Goal: Task Accomplishment & Management: Use online tool/utility

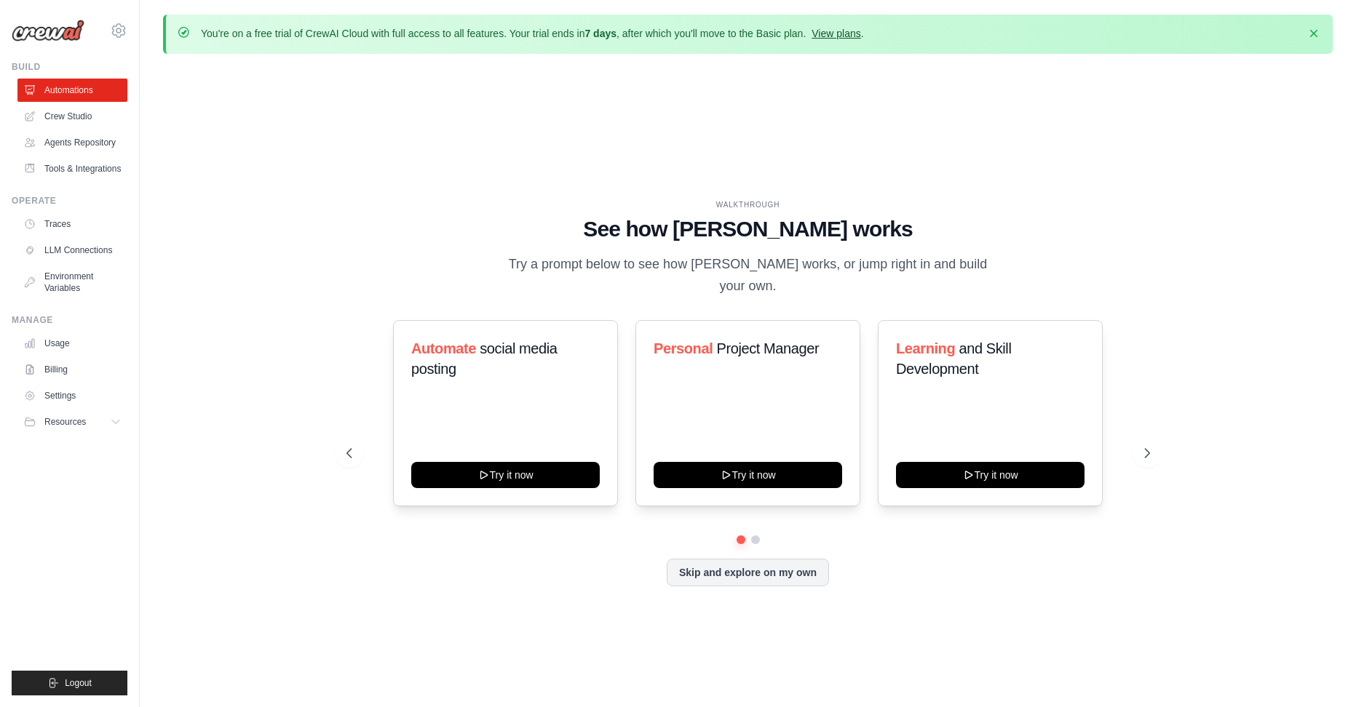
click at [860, 34] on link "View plans" at bounding box center [835, 34] width 49 height 12
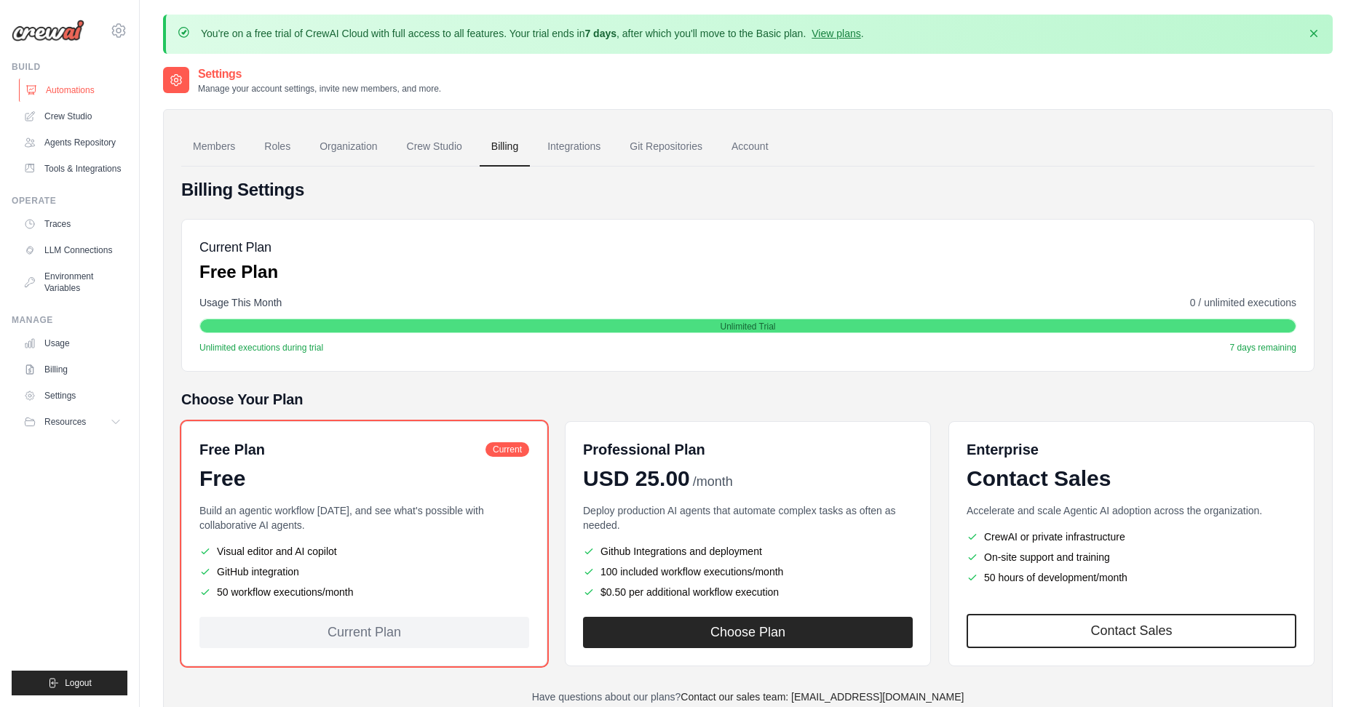
click at [70, 81] on link "Automations" at bounding box center [74, 90] width 110 height 23
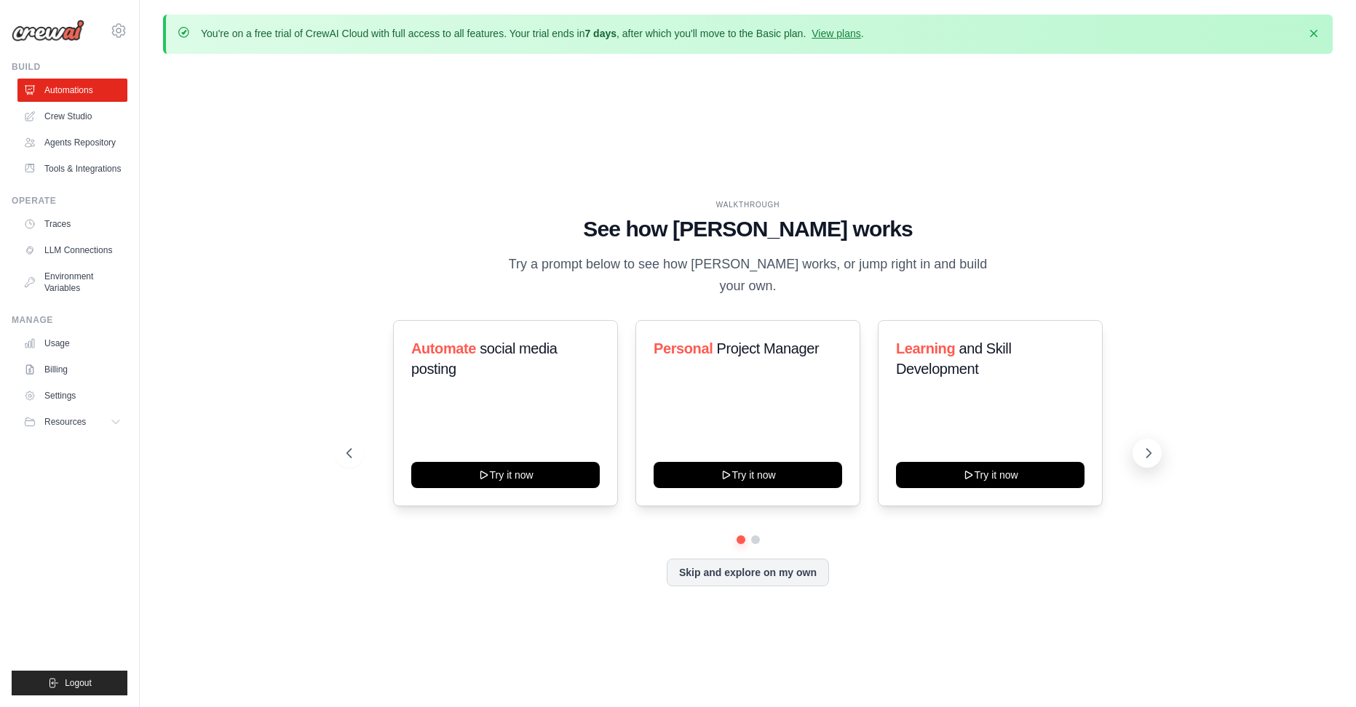
click at [1161, 457] on div "WALKTHROUGH See how [PERSON_NAME] works Try a prompt below to see how [PERSON_N…" at bounding box center [748, 404] width 838 height 410
click at [1147, 450] on icon at bounding box center [1148, 453] width 15 height 15
click at [733, 573] on button "Skip and explore on my own" at bounding box center [748, 571] width 162 height 28
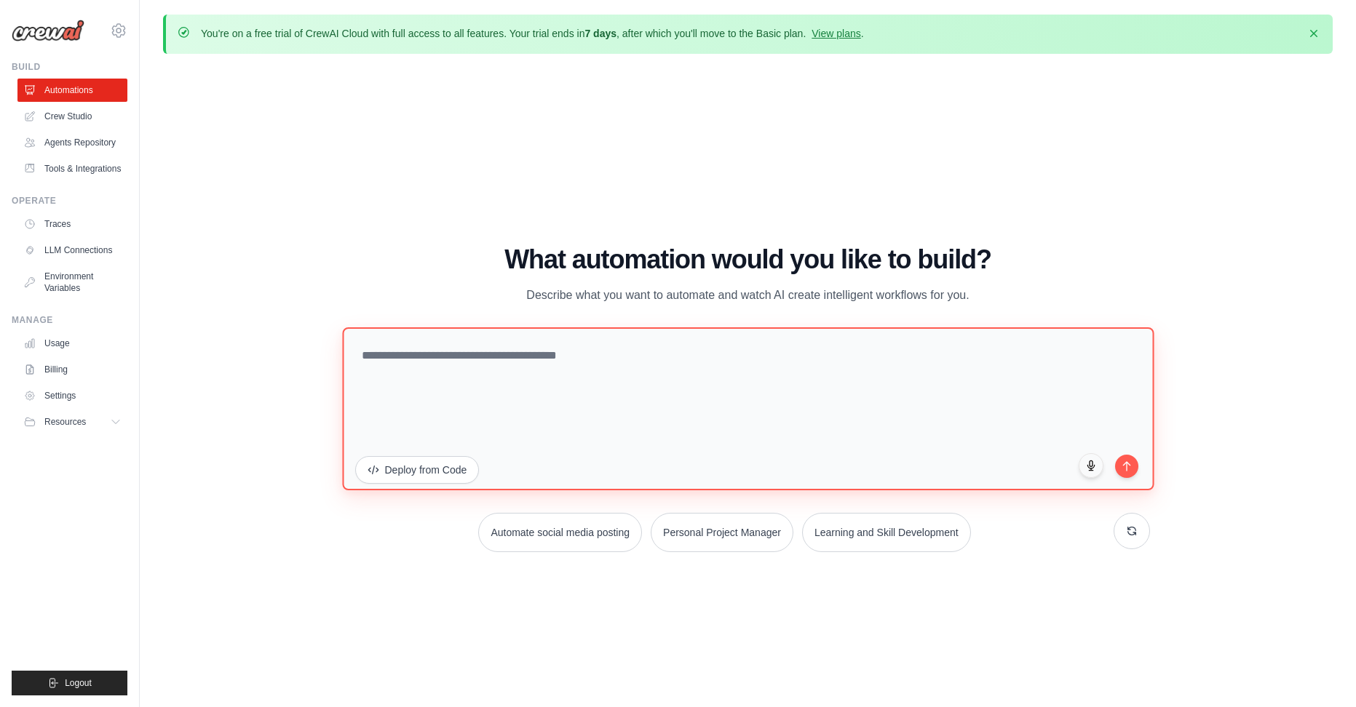
click at [460, 370] on textarea at bounding box center [747, 408] width 811 height 163
type textarea "**********"
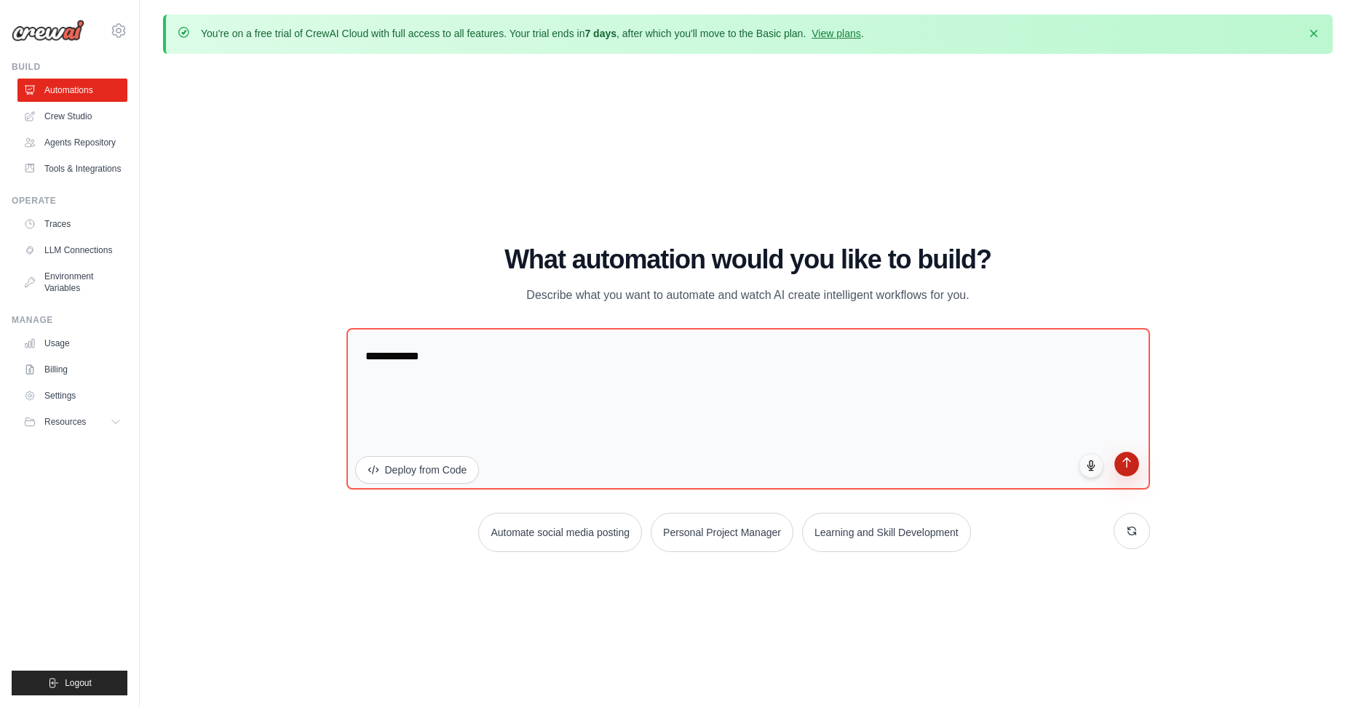
click at [1134, 461] on button "submit" at bounding box center [1126, 464] width 25 height 25
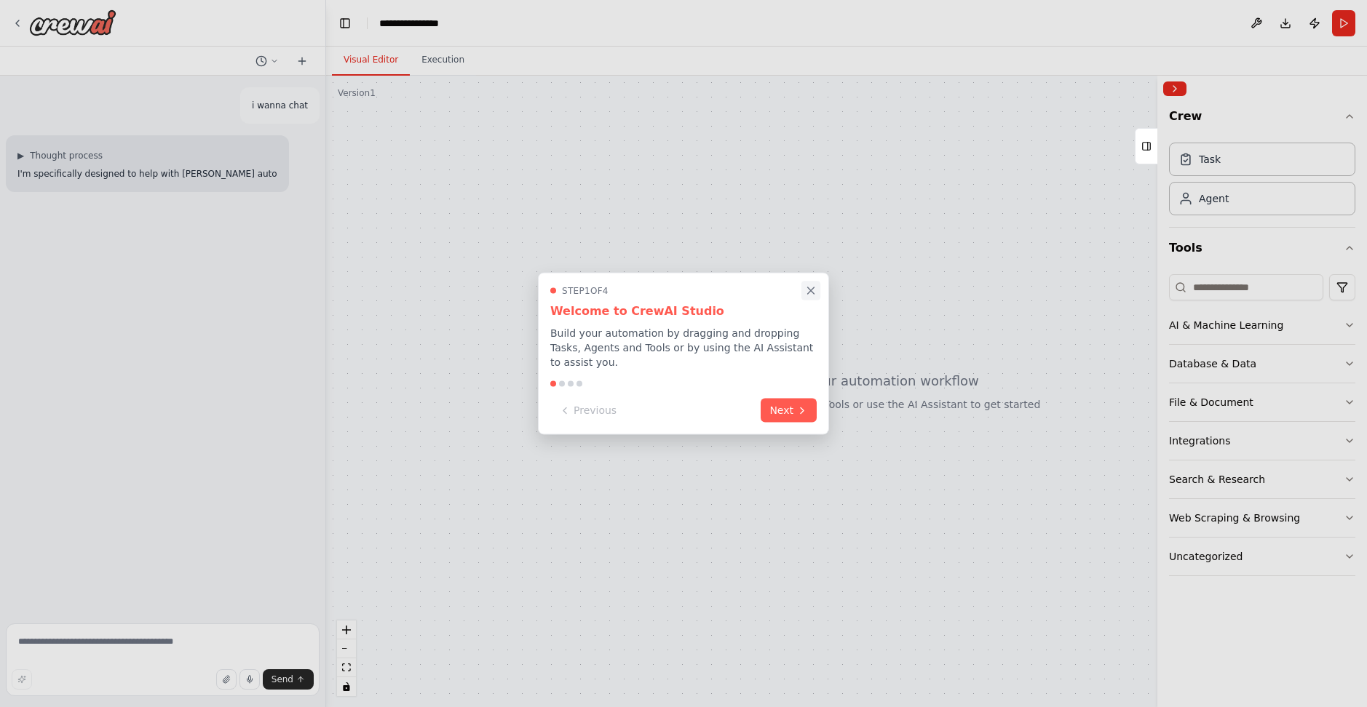
click at [808, 294] on icon "Close walkthrough" at bounding box center [811, 290] width 7 height 7
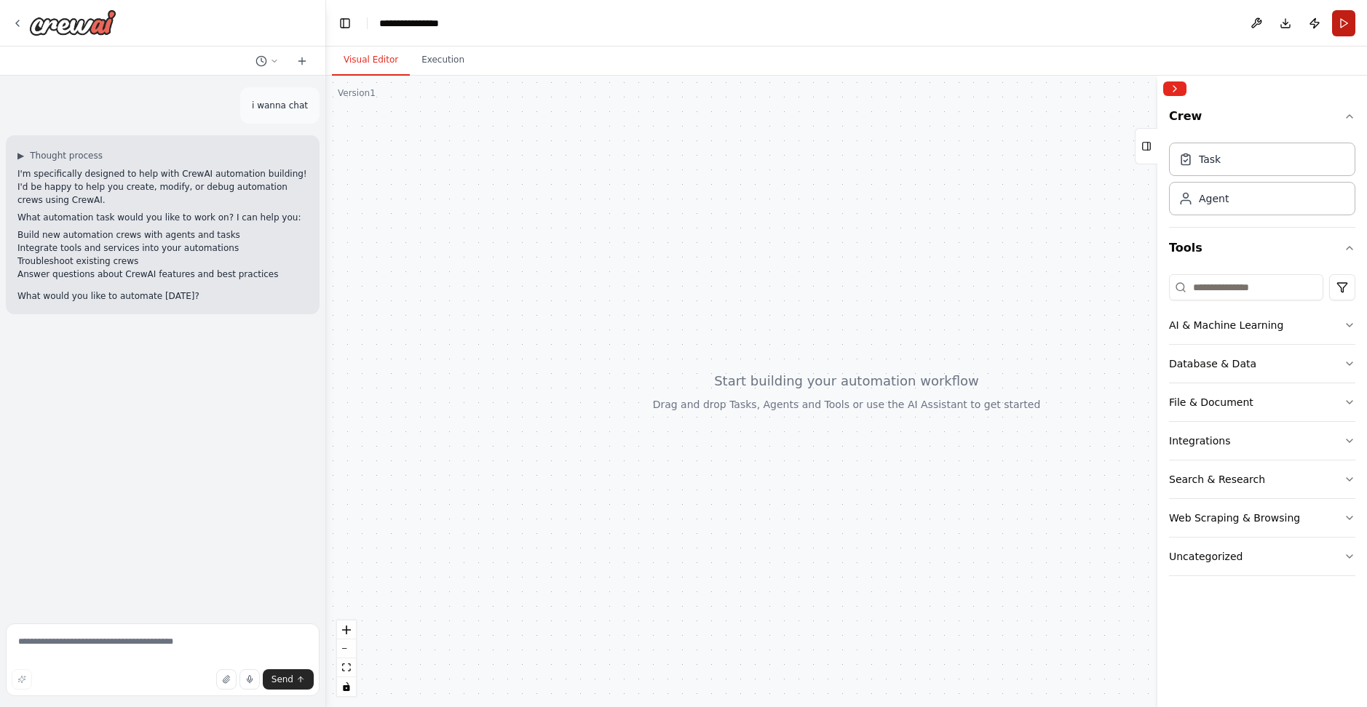
click at [1336, 22] on button "Run" at bounding box center [1343, 23] width 23 height 26
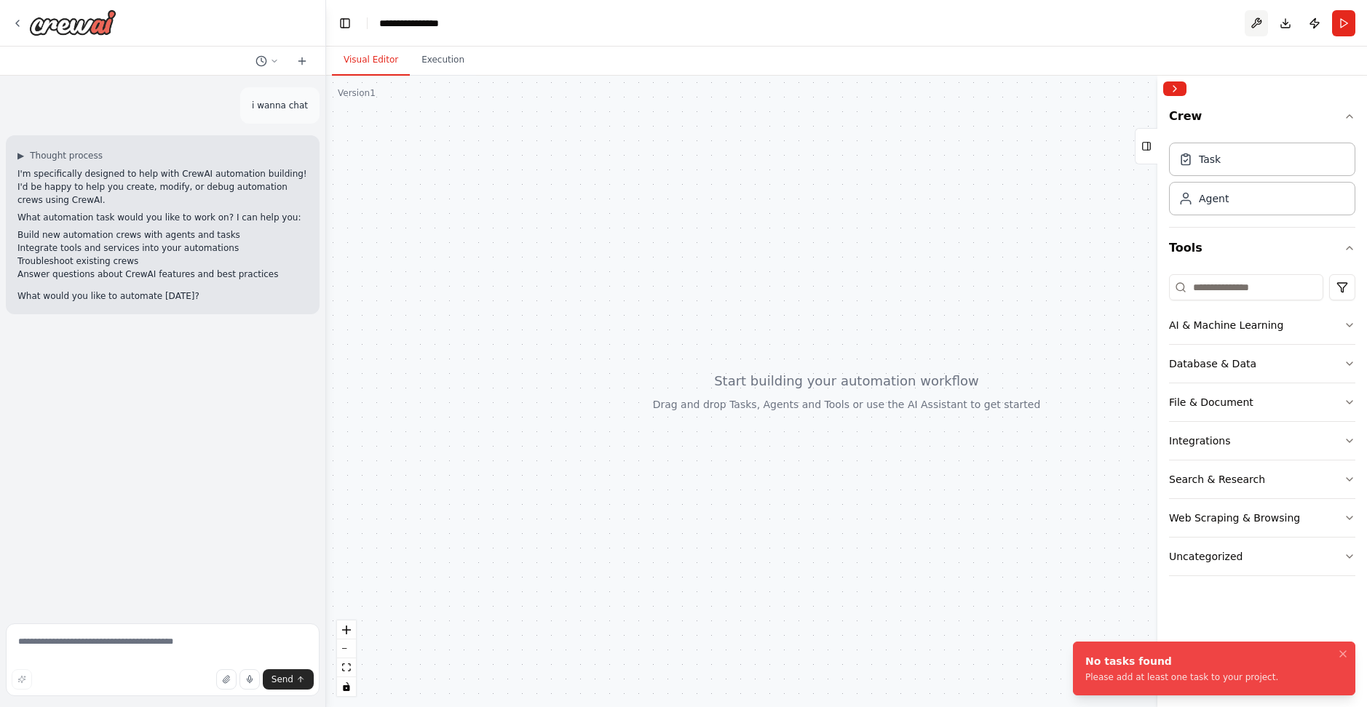
click at [1260, 23] on button at bounding box center [1255, 23] width 23 height 26
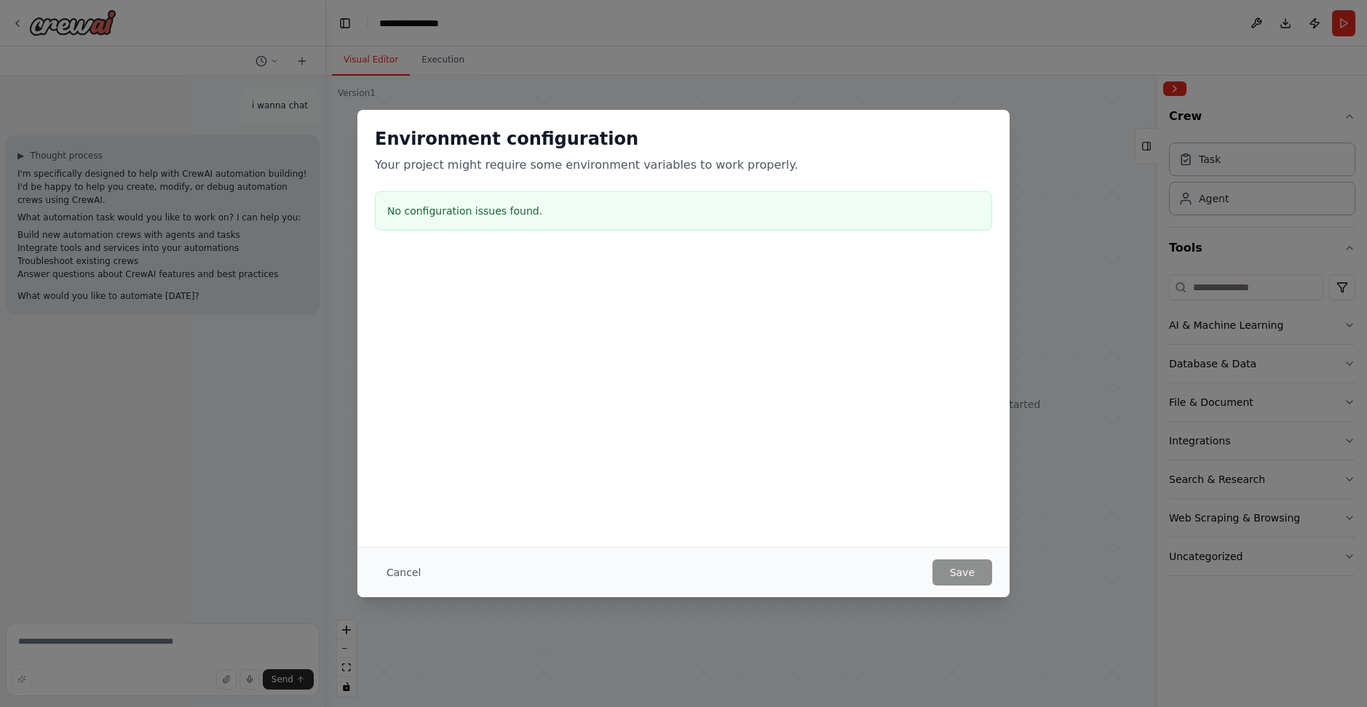
click at [1073, 180] on div "Environment configuration Your project might require some environment variables…" at bounding box center [683, 353] width 1367 height 707
drag, startPoint x: 127, startPoint y: 37, endPoint x: 115, endPoint y: 37, distance: 11.6
click at [117, 37] on div "Environment configuration Your project might require some environment variables…" at bounding box center [683, 353] width 1367 height 707
click at [324, 72] on div "Environment configuration Your project might require some environment variables…" at bounding box center [683, 353] width 1367 height 707
click at [402, 571] on button "Cancel" at bounding box center [403, 573] width 57 height 26
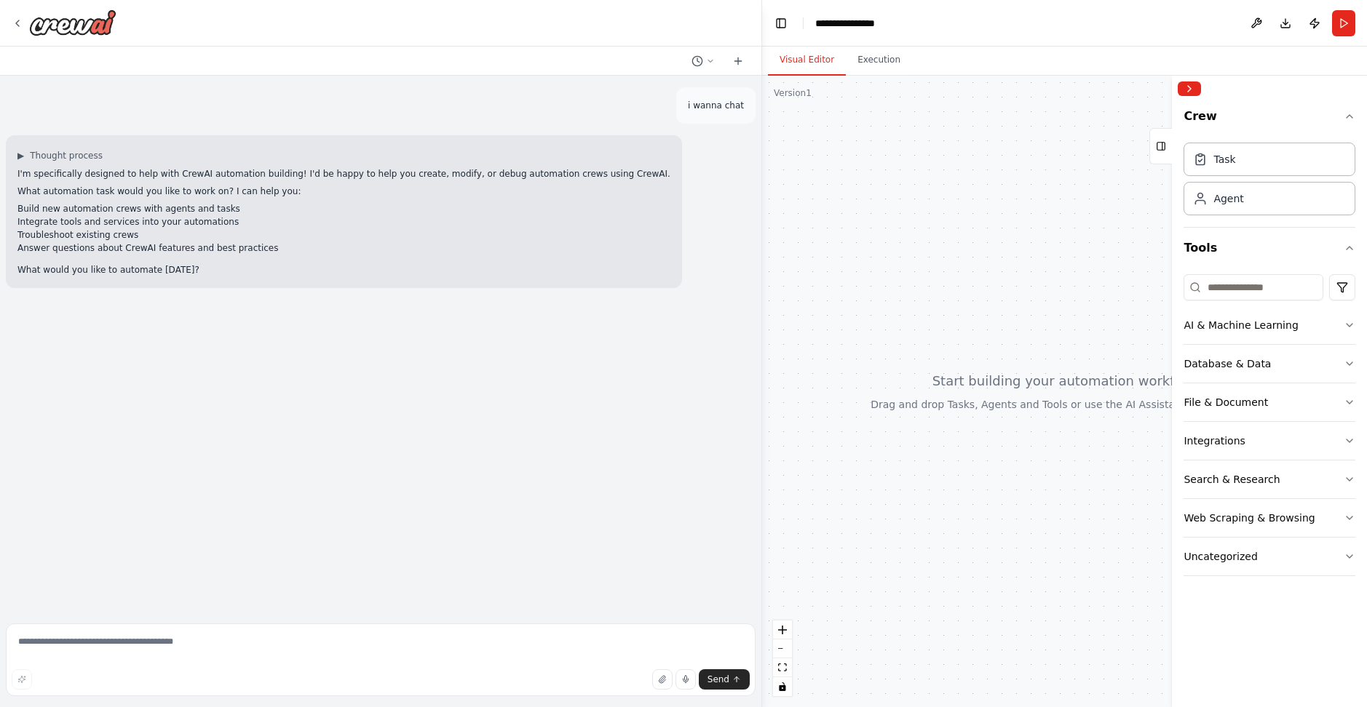
drag, startPoint x: 322, startPoint y: 176, endPoint x: 1366, endPoint y: 250, distance: 1046.0
click at [1366, 250] on div "**********" at bounding box center [683, 353] width 1367 height 707
